Goal: Check status: Verify the current state of an ongoing process or item

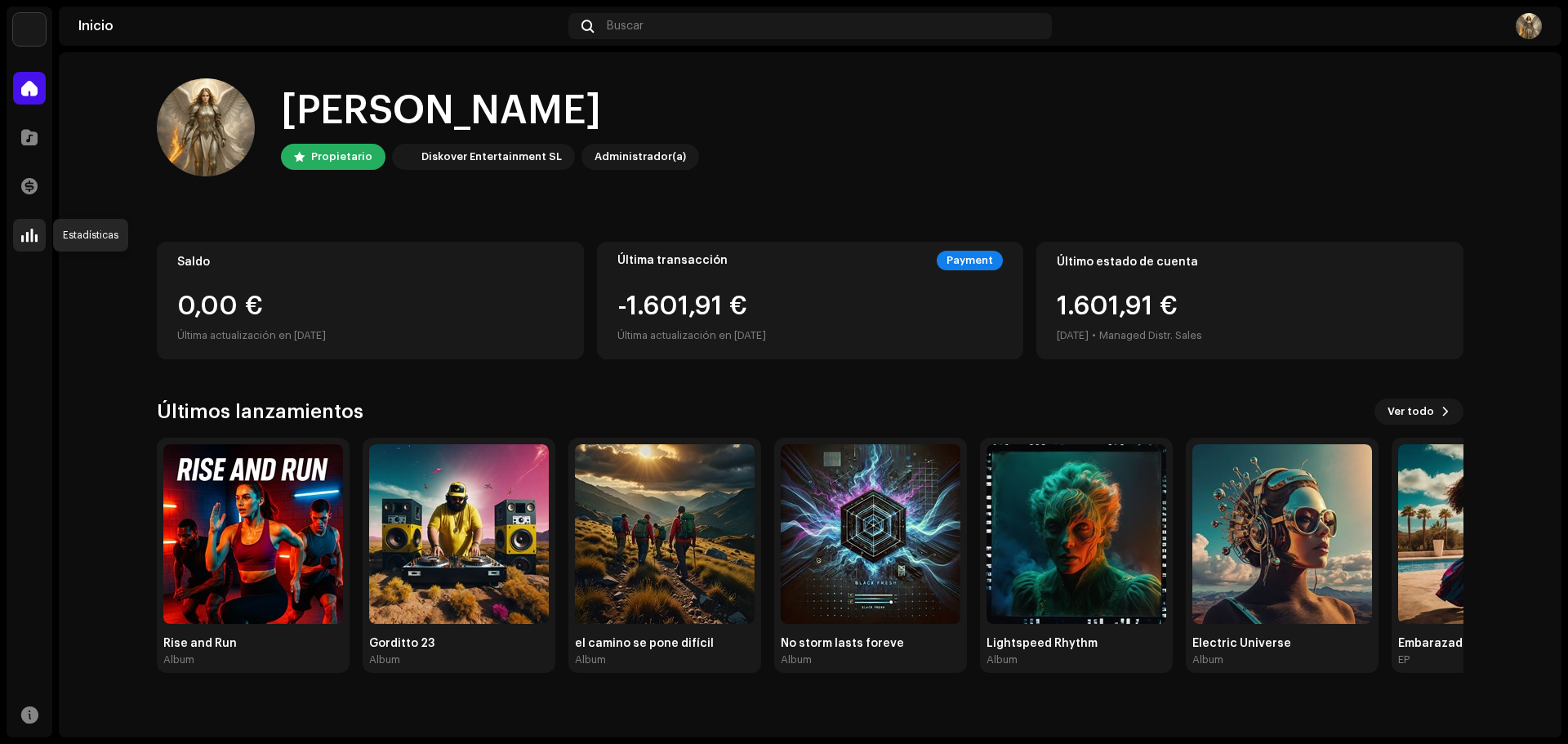
click at [32, 238] on span at bounding box center [29, 235] width 16 height 13
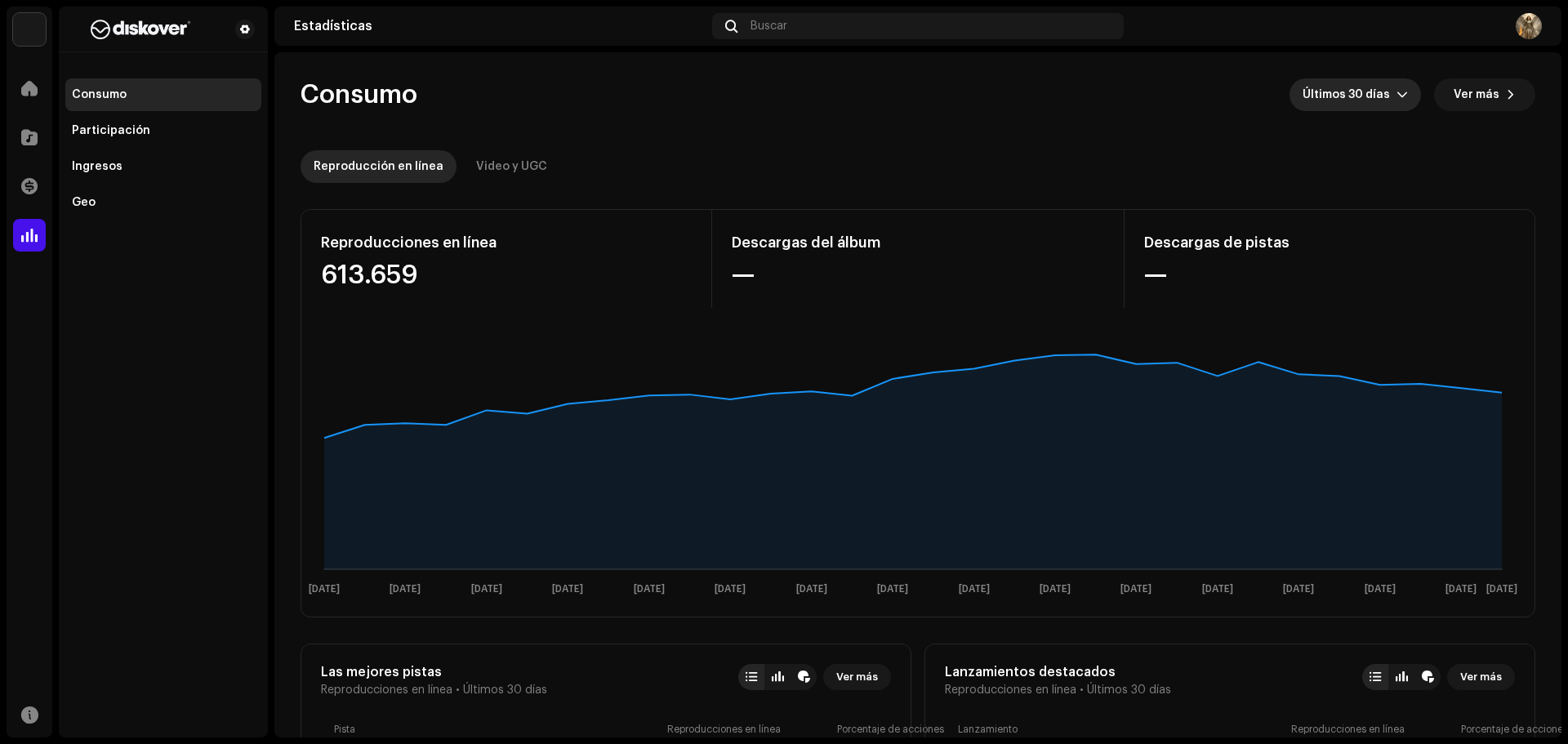
click at [1382, 102] on span "Últimos 30 días" at bounding box center [1350, 95] width 94 height 33
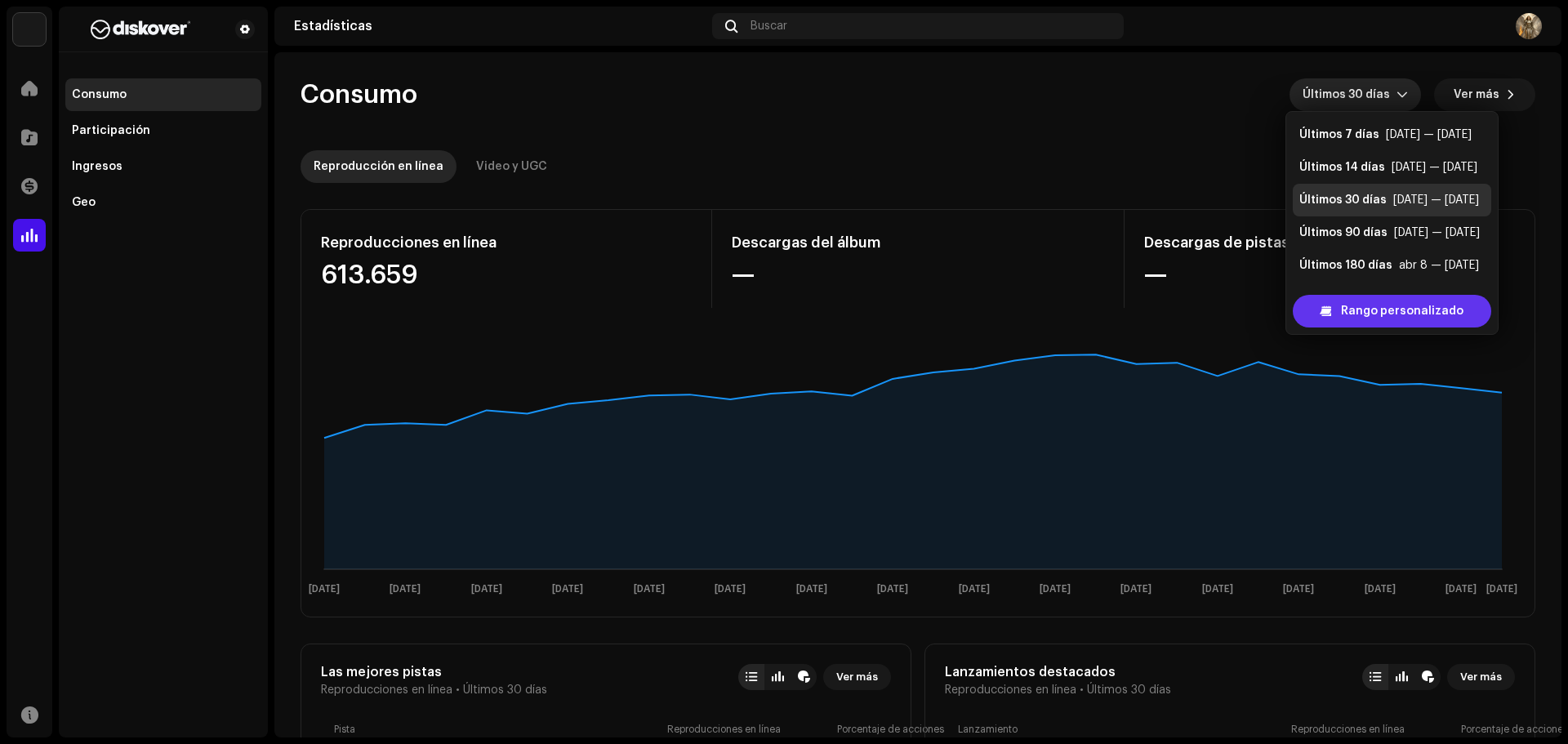
scroll to position [27, 0]
click at [1399, 315] on span "Rango personalizado" at bounding box center [1402, 311] width 123 height 33
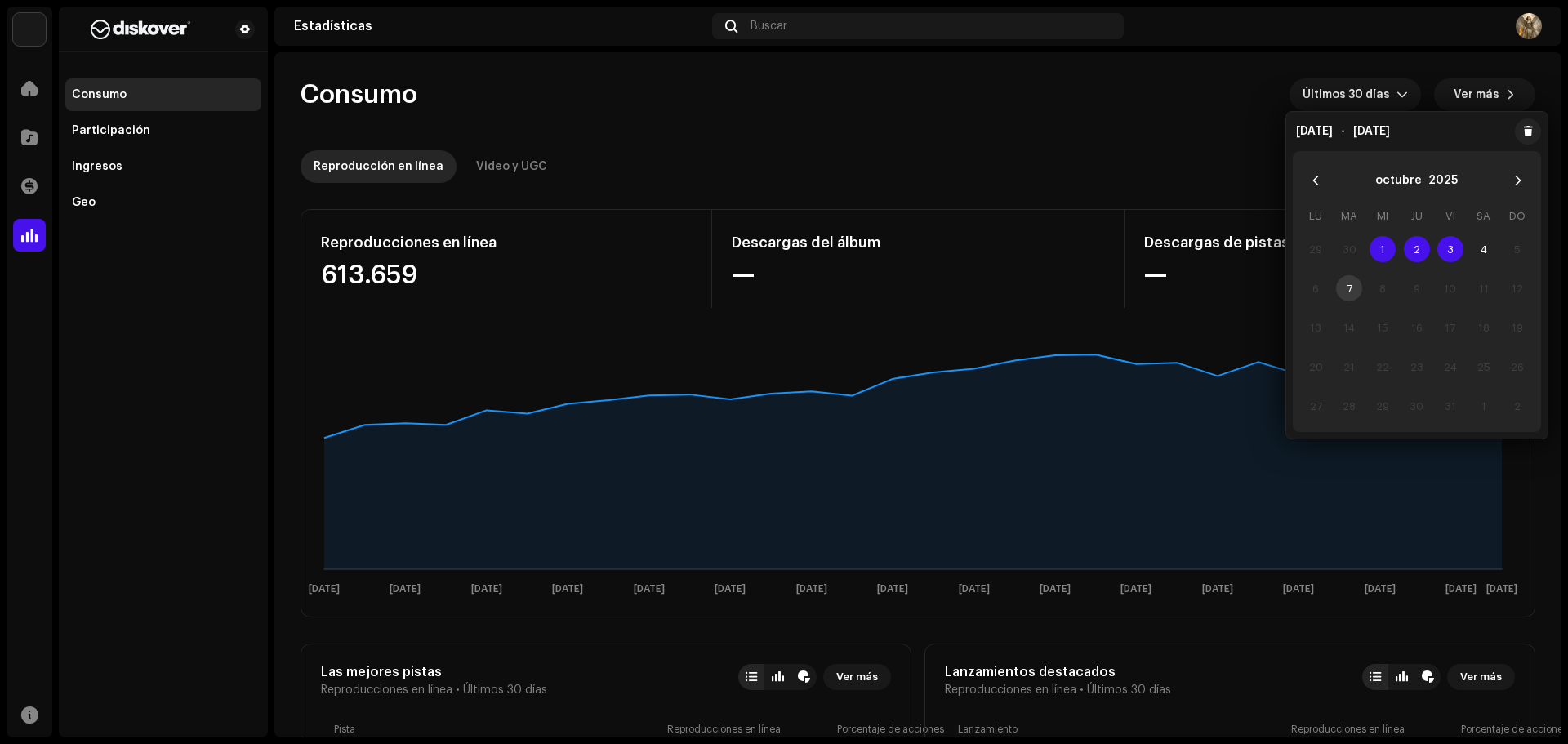
click at [1386, 249] on span "1" at bounding box center [1383, 249] width 27 height 27
click at [1480, 251] on span "4" at bounding box center [1484, 249] width 27 height 27
